Goal: Transaction & Acquisition: Subscribe to service/newsletter

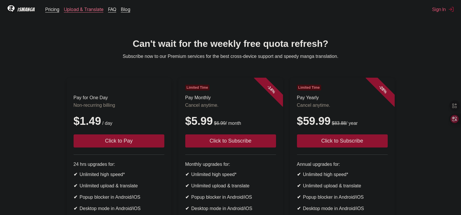
click at [88, 11] on link "Upload & Translate" at bounding box center [84, 9] width 40 height 6
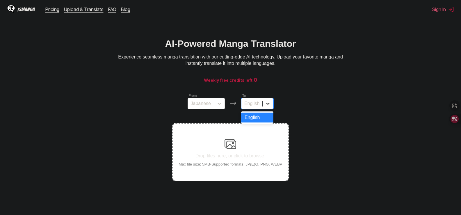
click at [269, 106] on icon at bounding box center [268, 104] width 6 height 6
click at [282, 102] on div "From Japanese To 1 result available. Use Up and Down to choose options, press E…" at bounding box center [230, 101] width 116 height 16
click at [439, 10] on button "Sign In" at bounding box center [443, 9] width 22 height 6
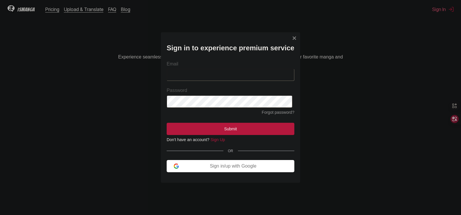
click at [296, 40] on div "Sign in to experience premium service Email Password Forgot password? Submit Do…" at bounding box center [230, 107] width 139 height 150
click at [292, 38] on img "Sign In Modal" at bounding box center [294, 38] width 5 height 5
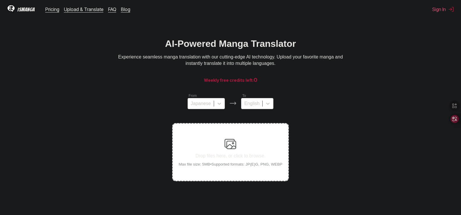
drag, startPoint x: 439, startPoint y: 11, endPoint x: 365, endPoint y: 3, distance: 74.3
click at [365, 3] on div "IsManga Pricing Upload & Translate FAQ Blog Sign In Pricing Upload & Translate …" at bounding box center [230, 9] width 461 height 19
click at [440, 10] on button "Sign In" at bounding box center [443, 9] width 22 height 6
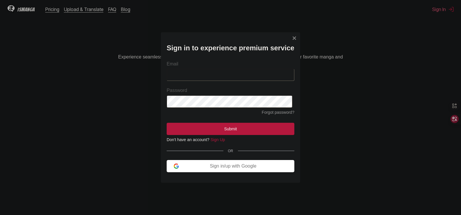
click at [205, 164] on button "Sign in/up with Google" at bounding box center [231, 166] width 128 height 12
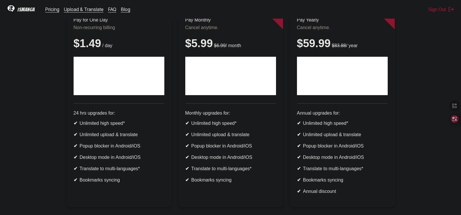
scroll to position [29, 0]
